Goal: Check status: Check status

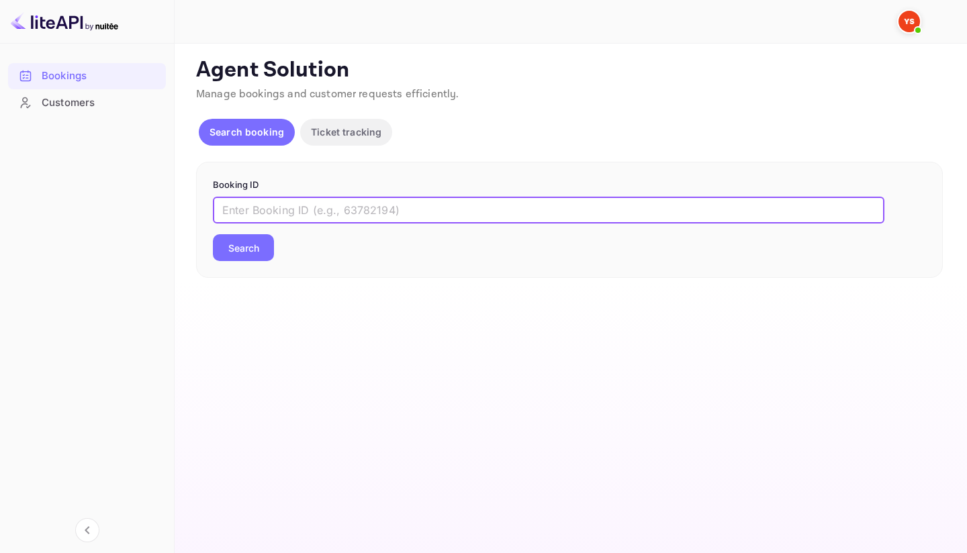
click at [375, 206] on input "text" at bounding box center [549, 210] width 672 height 27
paste input "8476730"
type input "8476730"
click at [225, 248] on button "Search" at bounding box center [243, 247] width 61 height 27
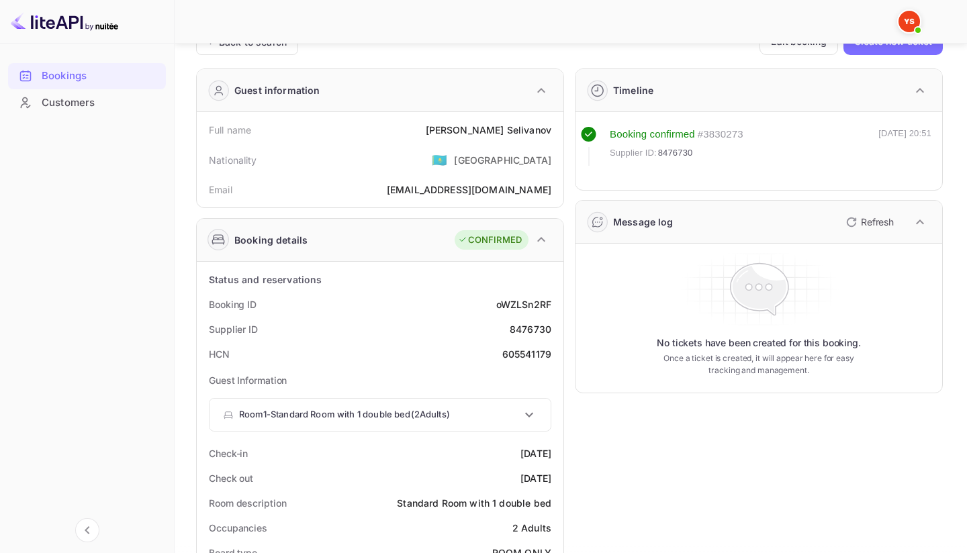
scroll to position [30, 0]
click at [521, 328] on div "8476730" at bounding box center [531, 328] width 42 height 14
copy div "8476730"
click at [512, 126] on div "[PERSON_NAME]" at bounding box center [489, 129] width 126 height 14
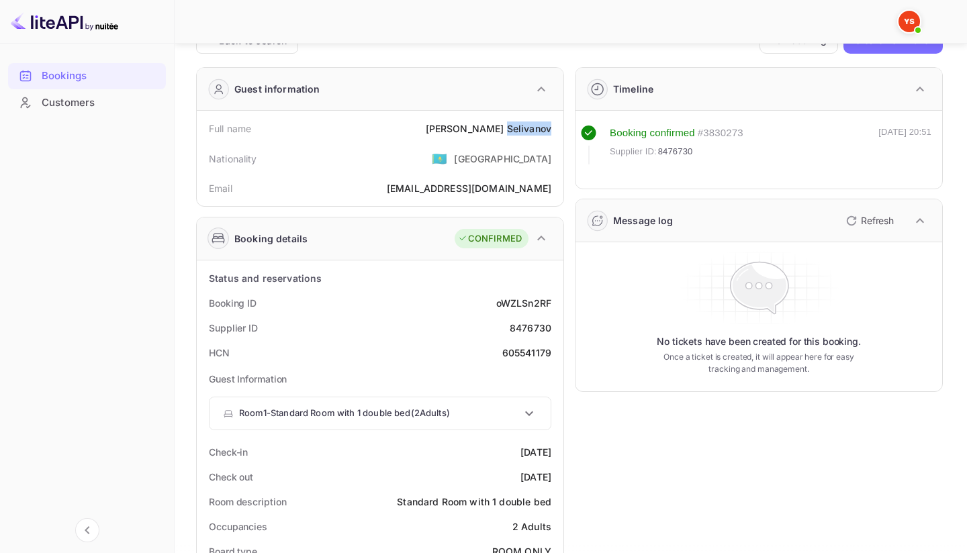
click at [512, 126] on div "[PERSON_NAME]" at bounding box center [489, 129] width 126 height 14
copy div "[PERSON_NAME]"
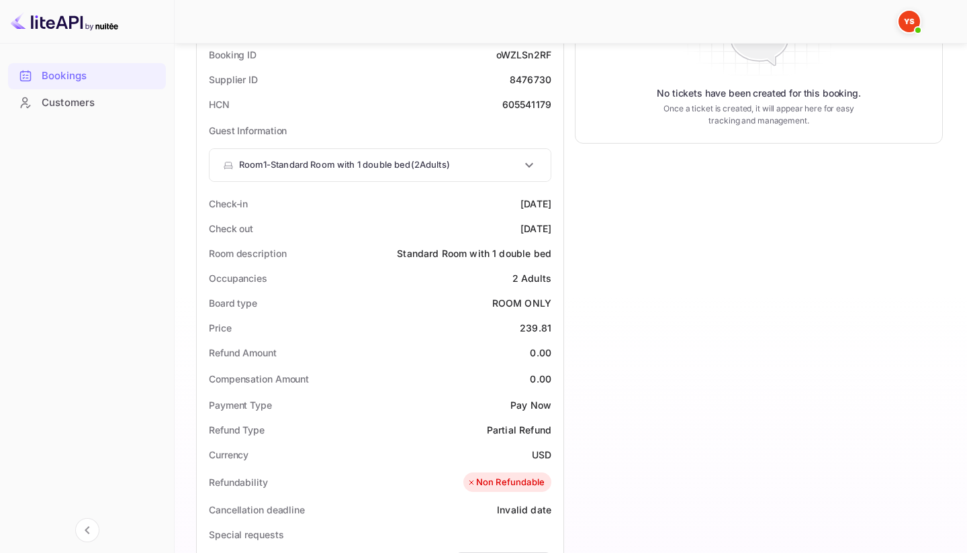
scroll to position [280, 0]
click at [529, 323] on div "239.81" at bounding box center [536, 327] width 32 height 14
copy div "239.81"
